Goal: Communication & Community: Connect with others

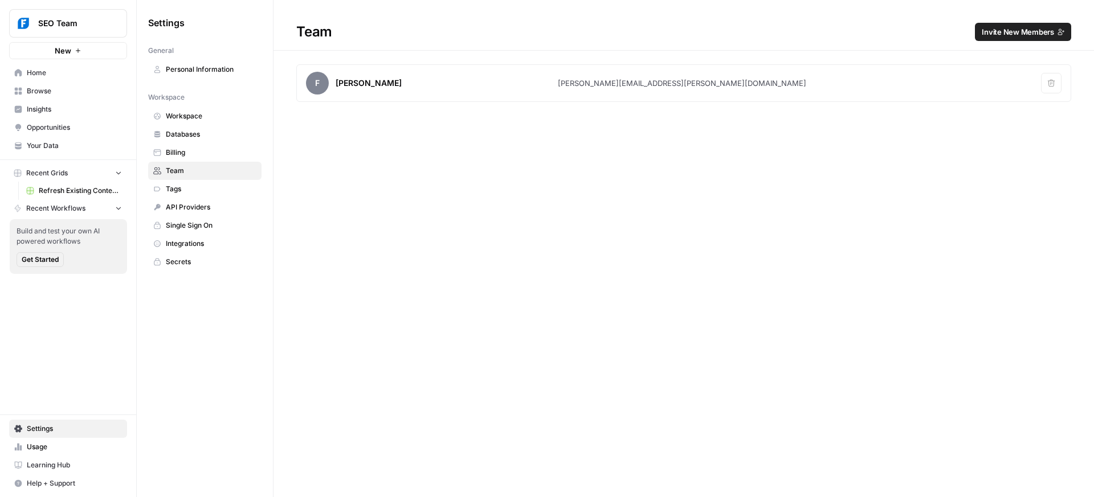
click at [1024, 27] on span "Invite New Members" at bounding box center [1018, 31] width 72 height 11
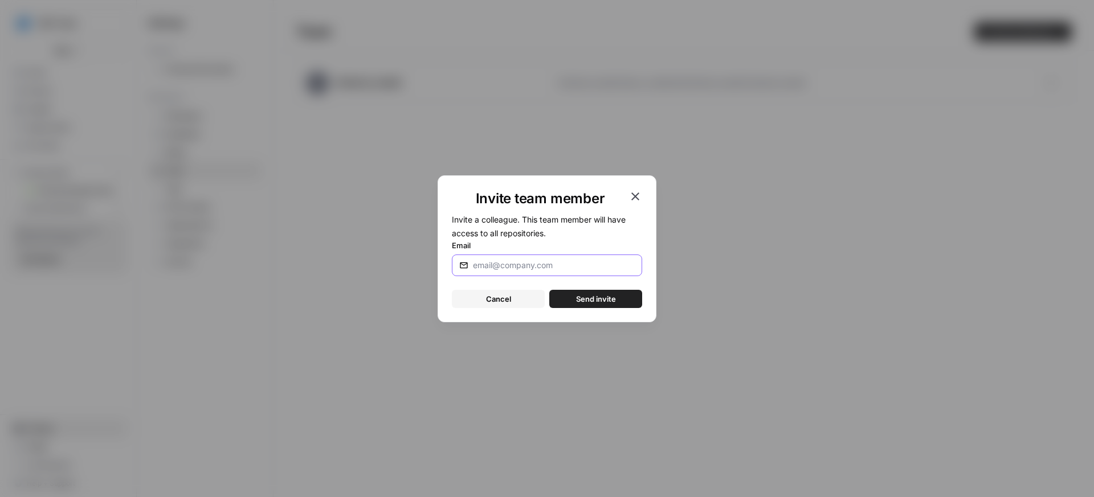
click at [518, 262] on input "Email" at bounding box center [554, 265] width 162 height 11
click at [632, 196] on icon "button" at bounding box center [635, 197] width 14 height 14
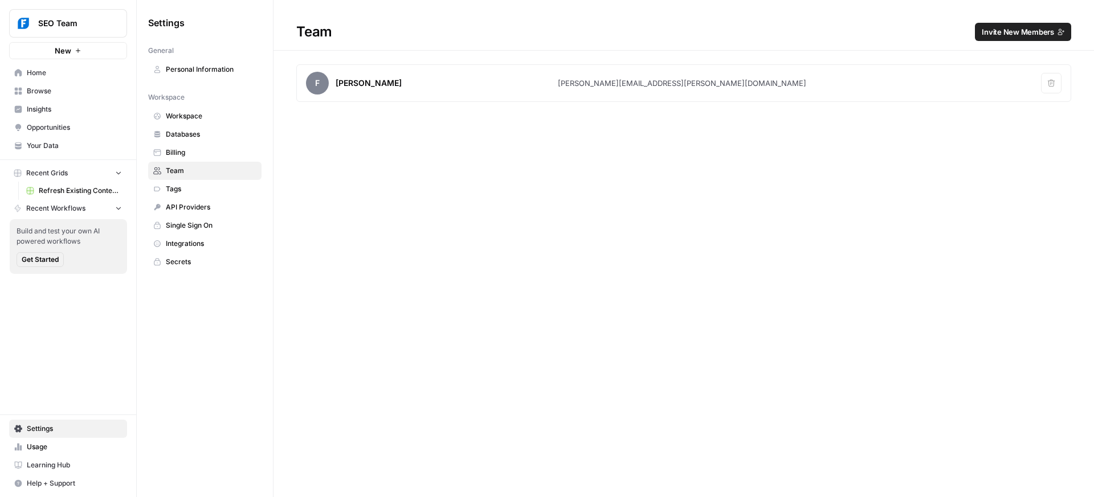
click at [1034, 31] on span "Invite New Members" at bounding box center [1018, 31] width 72 height 11
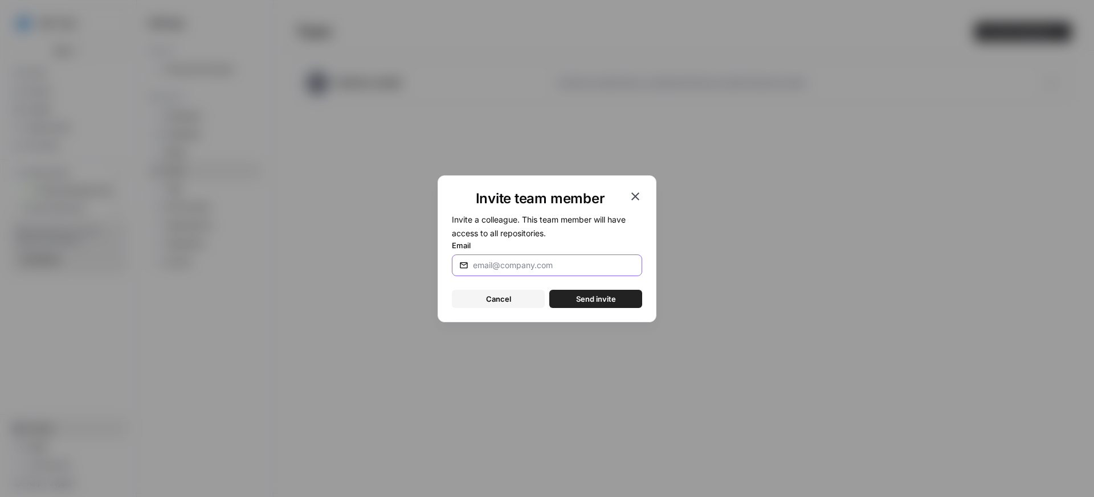
click at [540, 269] on input "Email" at bounding box center [554, 265] width 162 height 11
type input "s"
click at [635, 196] on icon "button" at bounding box center [635, 197] width 8 height 8
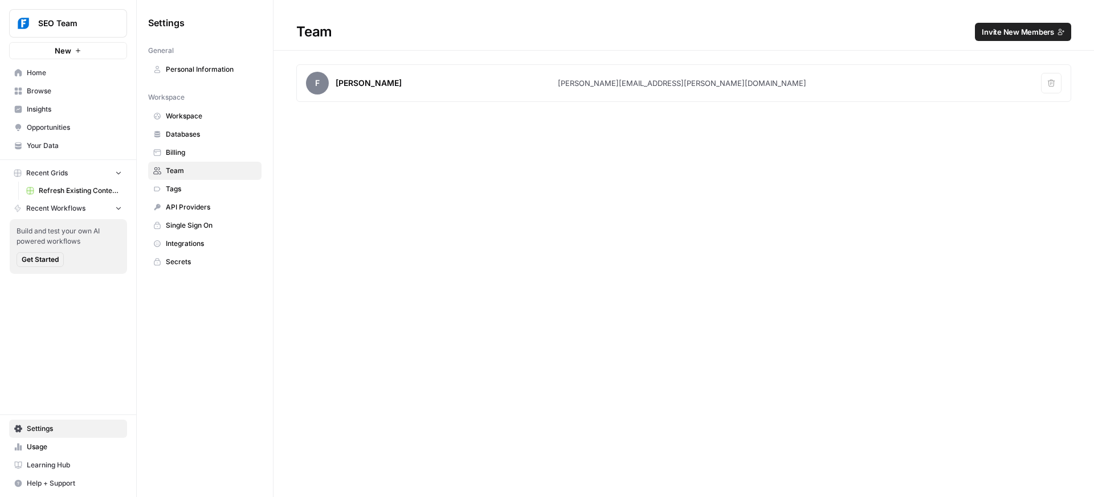
click at [1029, 30] on span "Invite New Members" at bounding box center [1018, 31] width 72 height 11
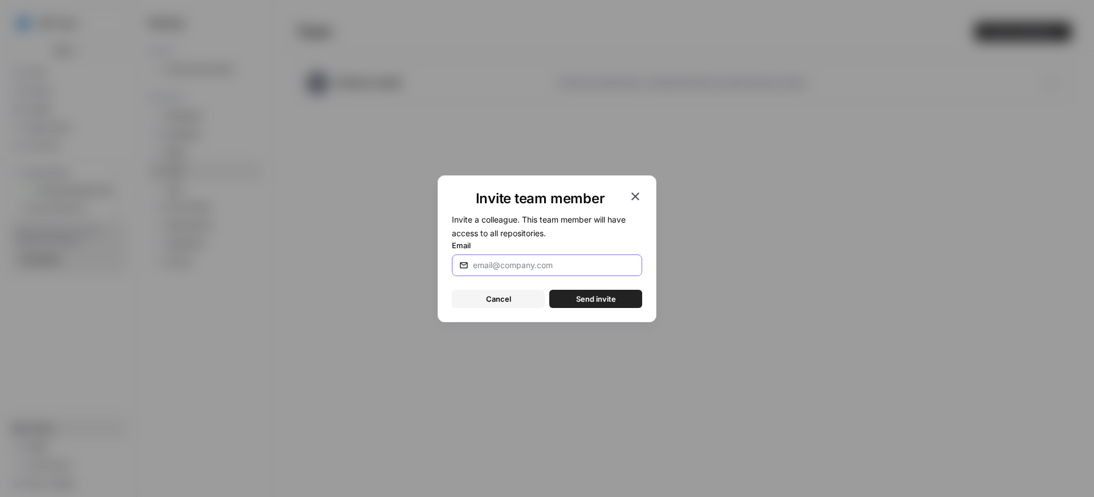
click at [555, 267] on input "Email" at bounding box center [554, 265] width 162 height 11
paste input "[PERSON_NAME][EMAIL_ADDRESS][PERSON_NAME][DOMAIN_NAME]"
type input "[PERSON_NAME][EMAIL_ADDRESS][PERSON_NAME][DOMAIN_NAME]"
click at [591, 295] on span "Send invite" at bounding box center [596, 298] width 40 height 11
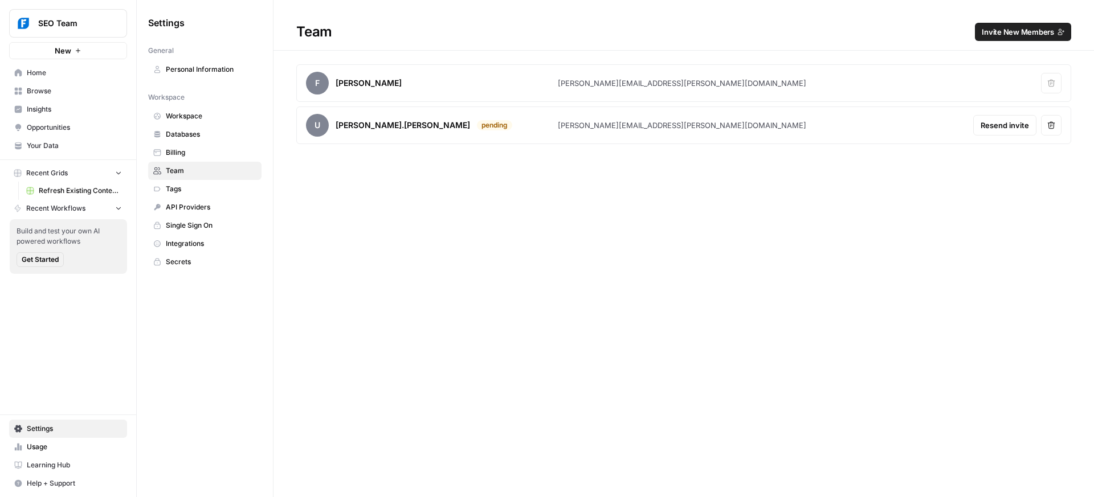
click at [1032, 34] on span "Invite New Members" at bounding box center [1018, 31] width 72 height 11
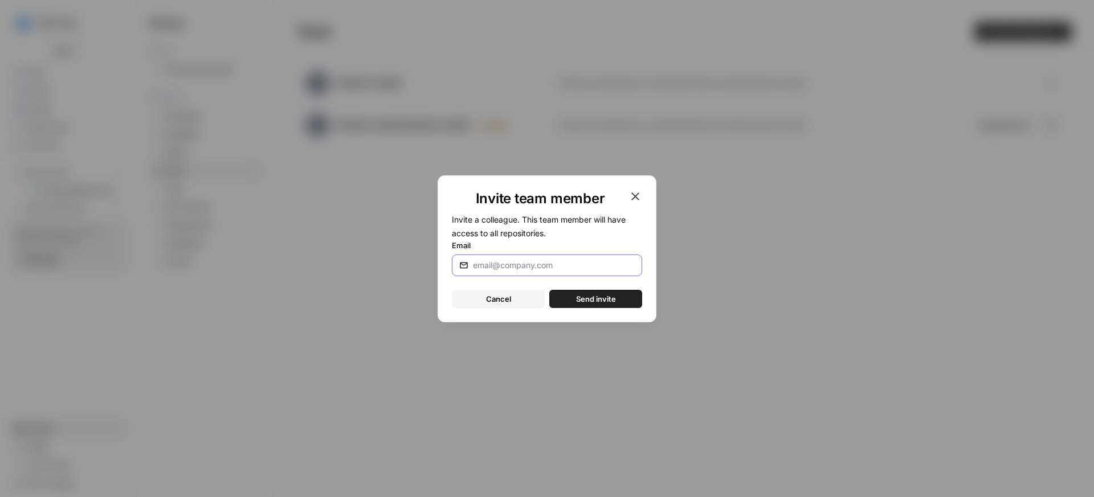
click at [575, 263] on input "Email" at bounding box center [554, 265] width 162 height 11
paste input "[PERSON_NAME][EMAIL_ADDRESS][PERSON_NAME][DOMAIN_NAME]"
type input "[PERSON_NAME][EMAIL_ADDRESS][PERSON_NAME][DOMAIN_NAME]"
click at [594, 299] on span "Send invite" at bounding box center [596, 298] width 40 height 11
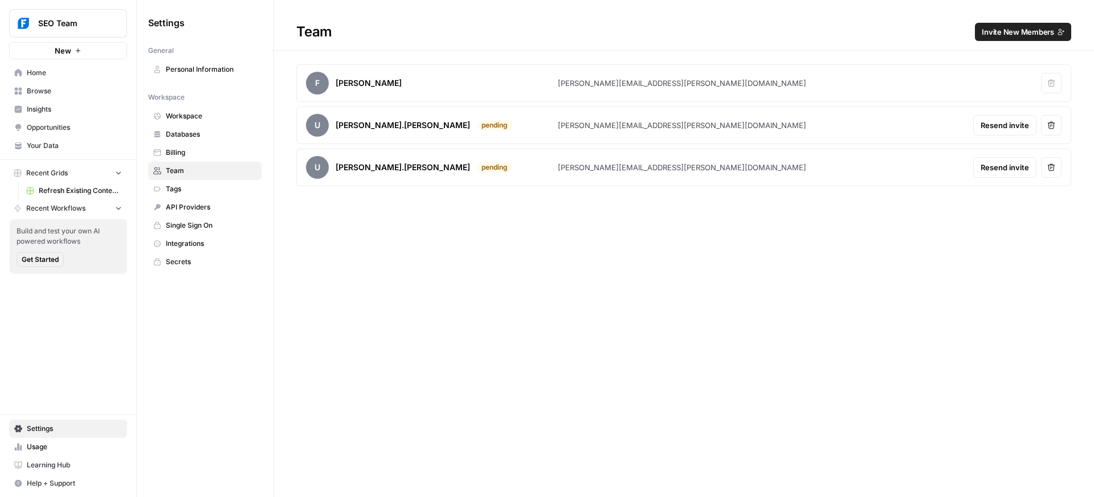
click at [985, 34] on span "Invite New Members" at bounding box center [1018, 31] width 72 height 11
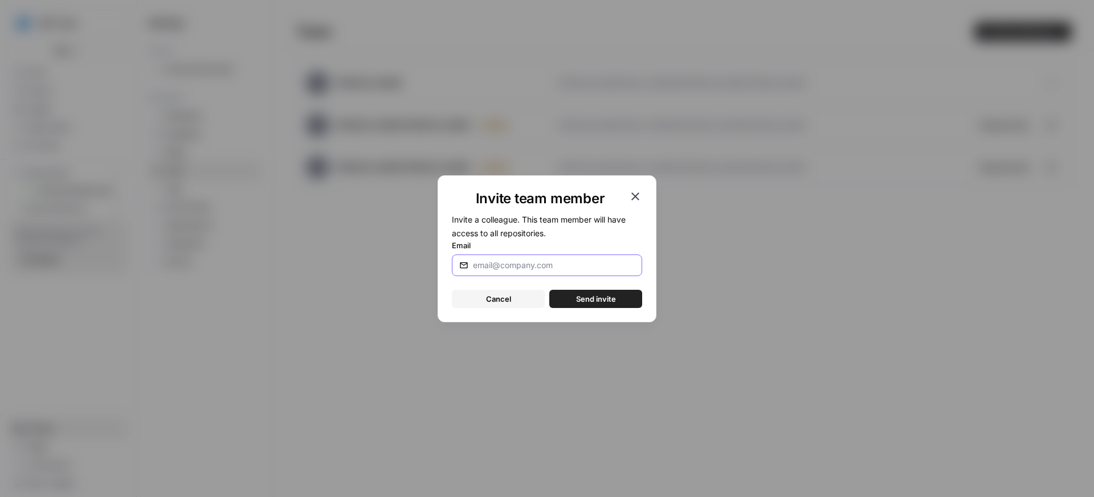
click at [599, 263] on input "Email" at bounding box center [554, 265] width 162 height 11
paste input "[DOMAIN_NAME][EMAIL_ADDRESS][DOMAIN_NAME]"
type input "[DOMAIN_NAME][EMAIL_ADDRESS][DOMAIN_NAME]"
click at [607, 300] on span "Send invite" at bounding box center [596, 298] width 40 height 11
